Goal: Information Seeking & Learning: Learn about a topic

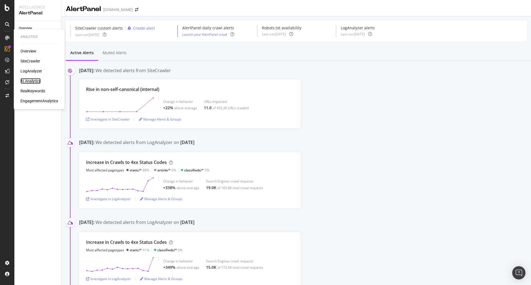
click at [27, 79] on div "AI Analytics" at bounding box center [30, 81] width 20 height 6
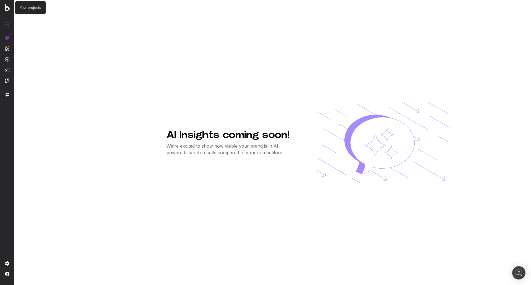
click at [8, 9] on img at bounding box center [7, 7] width 5 height 7
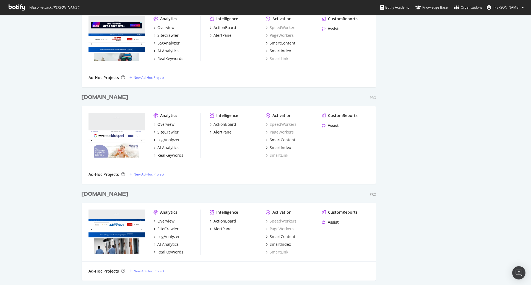
scroll to position [865, 0]
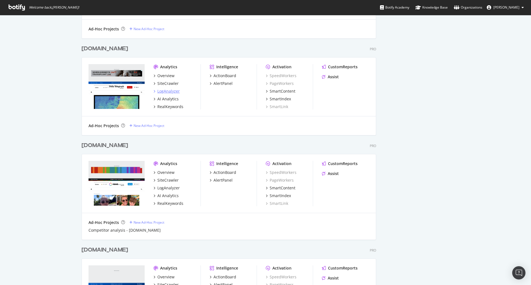
click at [168, 90] on div "LogAnalyzer" at bounding box center [168, 91] width 22 height 6
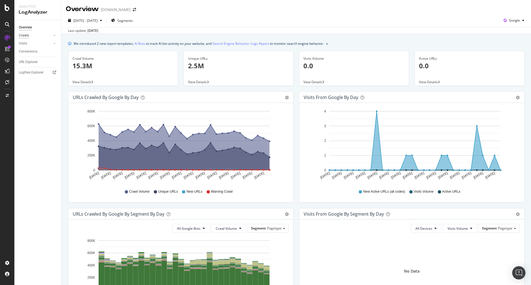
click at [25, 37] on div "Crawls" at bounding box center [24, 36] width 10 height 6
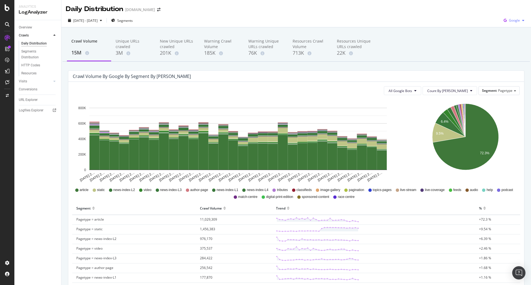
click at [520, 21] on div "button" at bounding box center [523, 20] width 7 height 3
click at [212, 48] on div "Warning Crawl Volume" at bounding box center [221, 43] width 35 height 11
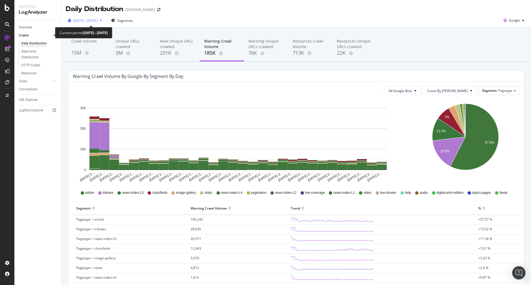
click at [102, 22] on icon "button" at bounding box center [101, 20] width 2 height 3
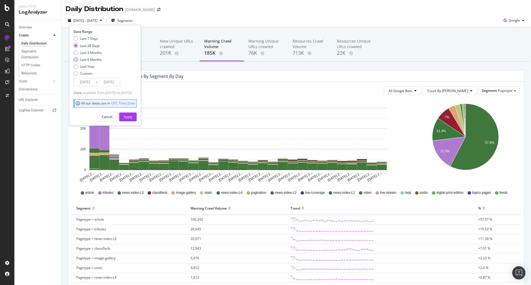
click at [89, 60] on div "Last 6 Months" at bounding box center [91, 59] width 22 height 5
type input "[DATE]"
click at [135, 121] on button "Apply" at bounding box center [127, 117] width 17 height 9
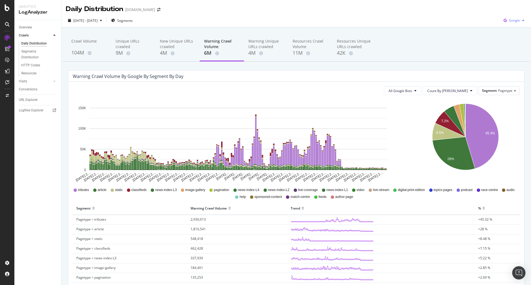
click at [509, 20] on span "Google" at bounding box center [514, 20] width 11 height 5
click at [512, 60] on span "Other AI Bots" at bounding box center [514, 62] width 20 height 5
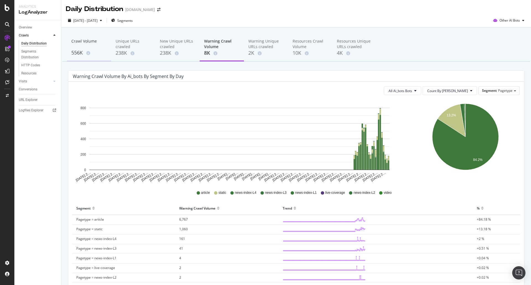
click at [75, 53] on div "556K" at bounding box center [88, 52] width 35 height 7
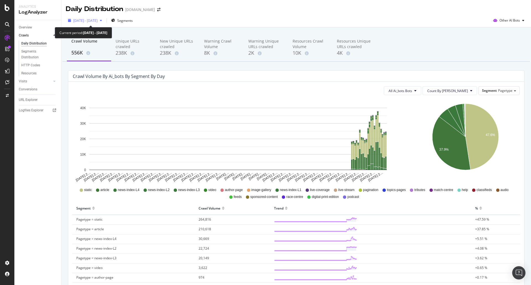
click at [98, 21] on span "[DATE] - [DATE]" at bounding box center [85, 20] width 24 height 5
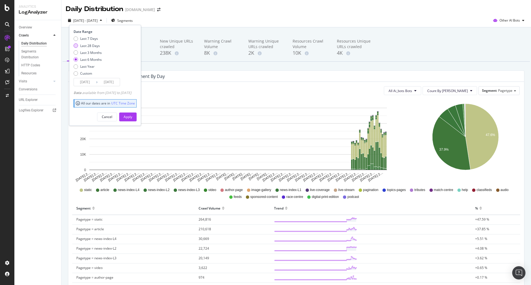
click at [91, 47] on div "Last 28 Days" at bounding box center [90, 45] width 20 height 5
type input "[DATE]"
click at [132, 117] on div "Apply" at bounding box center [128, 116] width 9 height 5
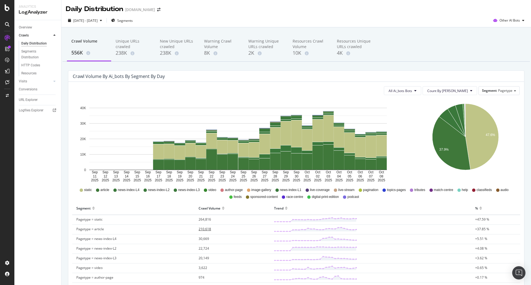
click at [208, 230] on span "210,618" at bounding box center [205, 229] width 12 height 5
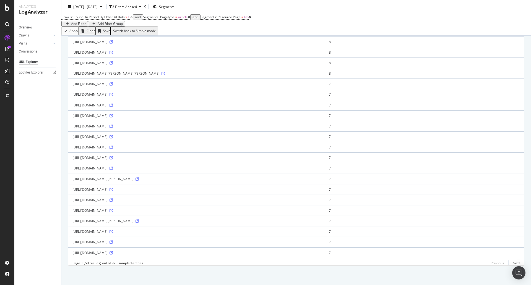
scroll to position [382, 0]
click at [512, 263] on link "Next" at bounding box center [514, 263] width 12 height 8
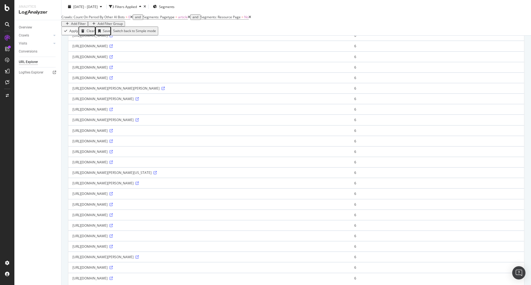
scroll to position [387, 0]
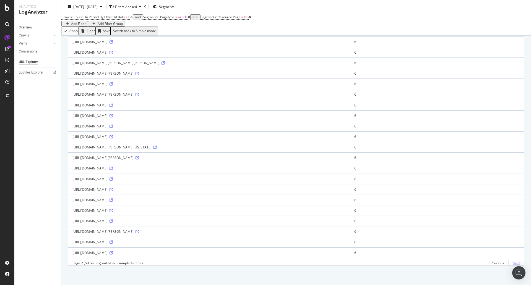
click at [513, 264] on link "Next" at bounding box center [514, 263] width 12 height 8
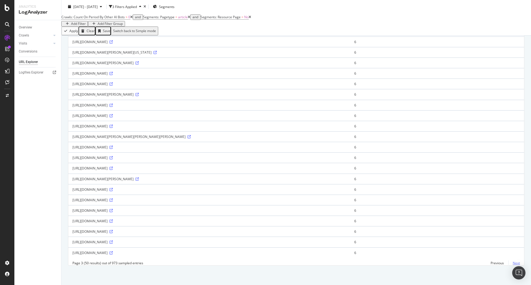
click at [512, 263] on link "Next" at bounding box center [514, 263] width 12 height 8
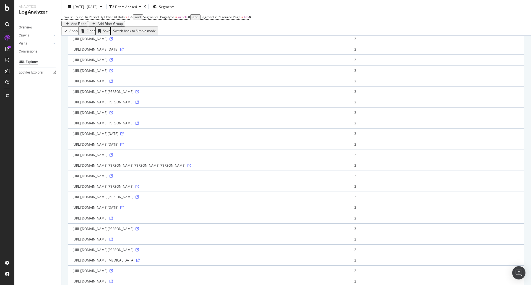
scroll to position [382, 0]
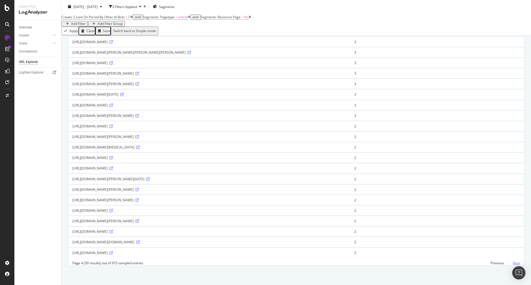
click at [512, 264] on link "Next" at bounding box center [514, 263] width 12 height 8
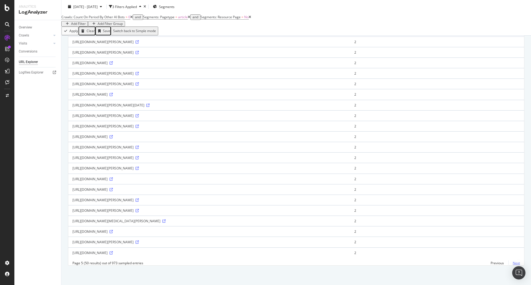
click at [514, 262] on link "Next" at bounding box center [514, 263] width 12 height 8
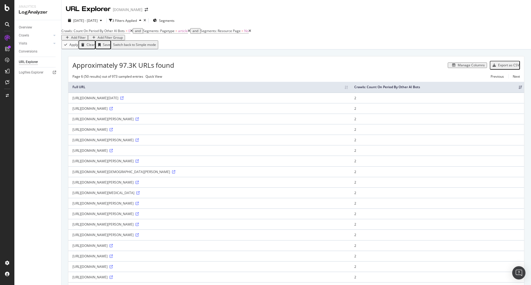
click at [86, 38] on div "Add Filter" at bounding box center [78, 38] width 15 height 4
type input "A"
type input "b"
click at [453, 44] on div "Apply Clear Save Switch back to Simple mode" at bounding box center [296, 44] width 470 height 9
click at [33, 37] on link "Crawls" at bounding box center [35, 36] width 33 height 6
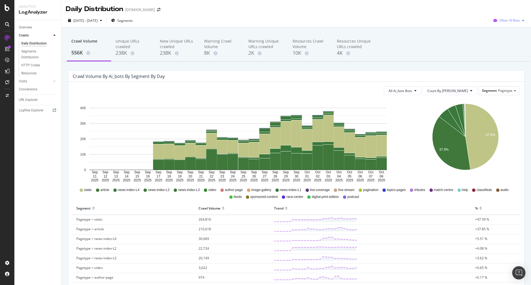
click at [513, 23] on span "Other AI Bots" at bounding box center [509, 20] width 20 height 5
click at [416, 92] on icon at bounding box center [415, 90] width 2 height 3
click at [31, 56] on div "Segments Distribution" at bounding box center [36, 55] width 31 height 12
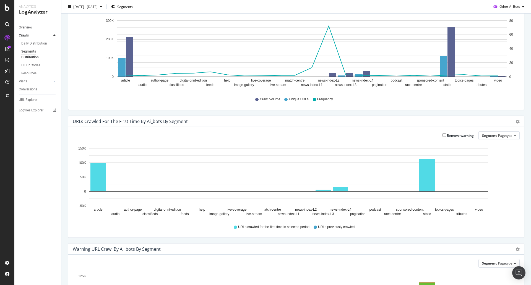
scroll to position [124, 0]
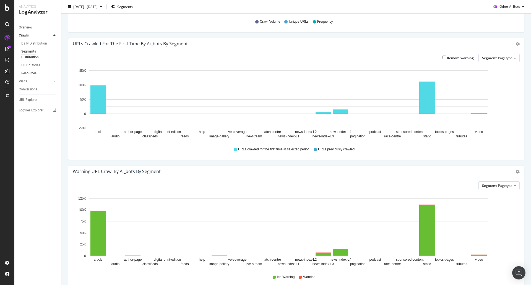
click at [27, 72] on div "Resources" at bounding box center [28, 74] width 15 height 6
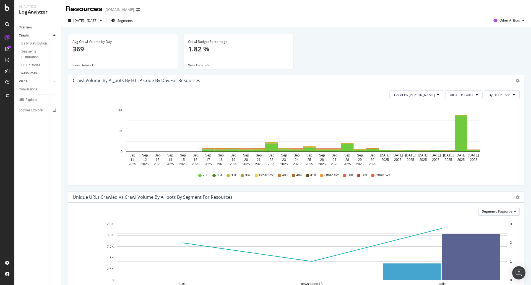
click at [28, 82] on link "Visits" at bounding box center [35, 82] width 33 height 6
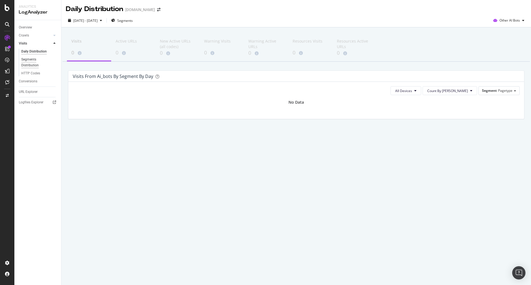
click at [29, 62] on div "Segments Distribution" at bounding box center [36, 63] width 31 height 12
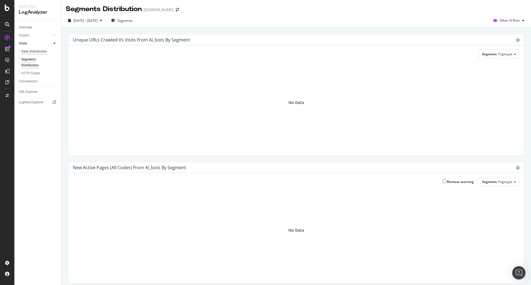
click at [33, 52] on div "Daily Distribution" at bounding box center [34, 52] width 26 height 6
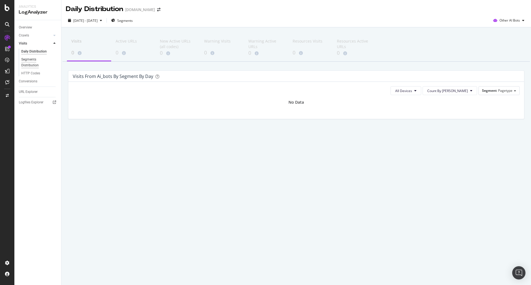
click at [32, 60] on div "Segments Distribution" at bounding box center [36, 63] width 31 height 12
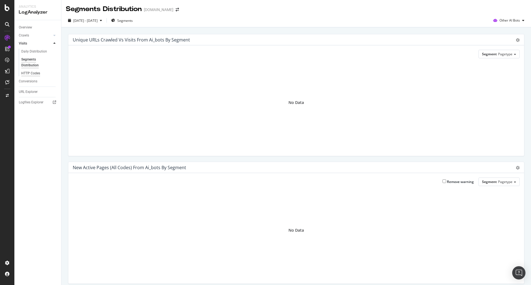
click at [32, 74] on div "HTTP Codes" at bounding box center [30, 74] width 19 height 6
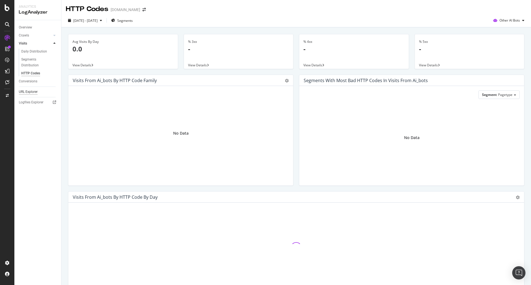
click at [30, 90] on div "URL Explorer" at bounding box center [28, 92] width 19 height 6
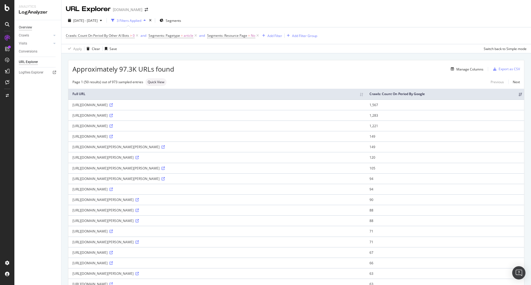
click at [32, 27] on div "Overview" at bounding box center [25, 28] width 13 height 6
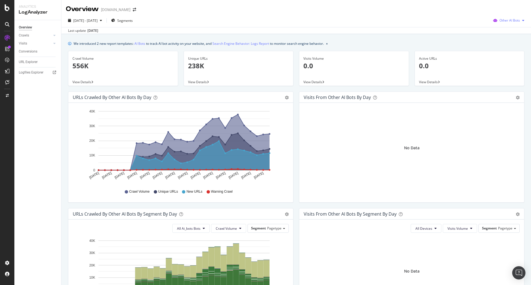
click at [507, 24] on div "Other AI Bots" at bounding box center [509, 20] width 36 height 8
click at [503, 52] on span "OpenAI" at bounding box center [511, 51] width 22 height 5
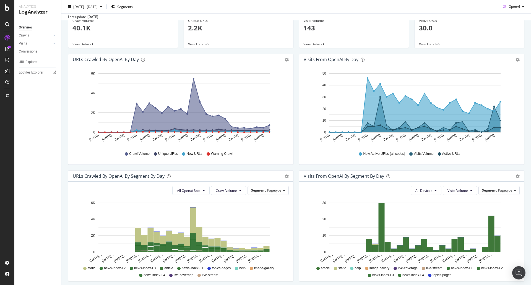
scroll to position [38, 0]
